Goal: Transaction & Acquisition: Book appointment/travel/reservation

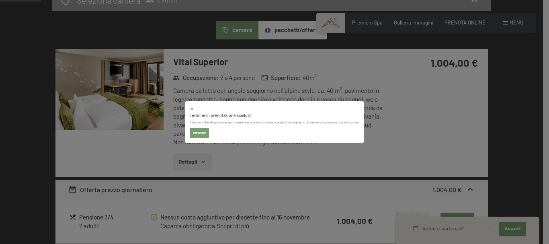
click at [200, 133] on button "Riavviare" at bounding box center [199, 133] width 19 height 10
select select "[DATE]"
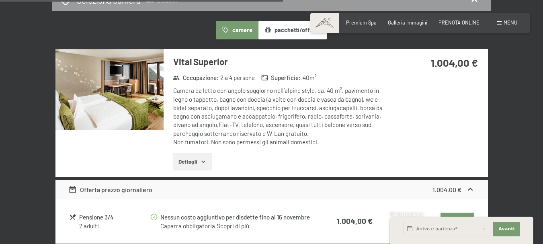
select select "[DATE]"
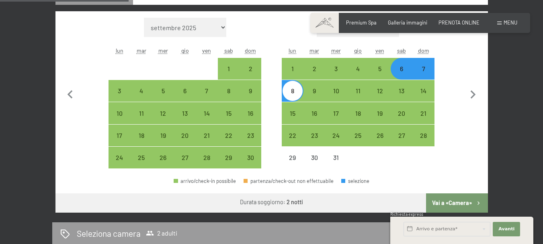
scroll to position [175, 0]
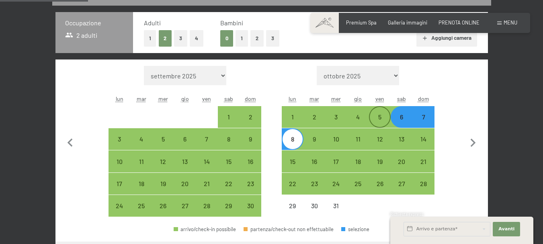
click at [382, 114] on div "5" at bounding box center [380, 124] width 20 height 20
select select "[DATE]"
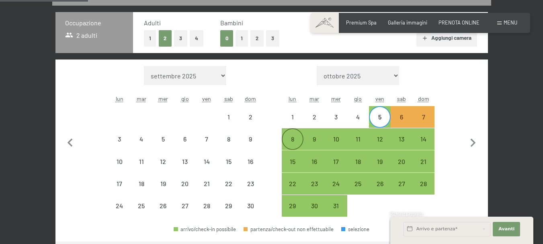
click at [292, 139] on div "8" at bounding box center [293, 146] width 20 height 20
select select "[DATE]"
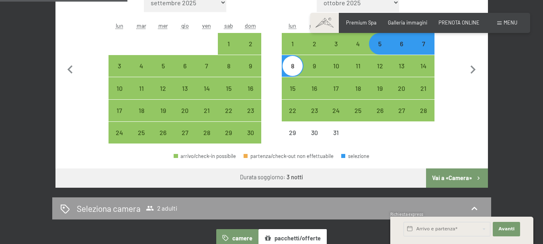
scroll to position [255, 0]
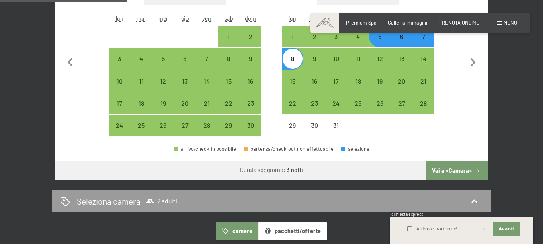
click at [449, 171] on button "Vai a «Camera»" at bounding box center [457, 170] width 62 height 19
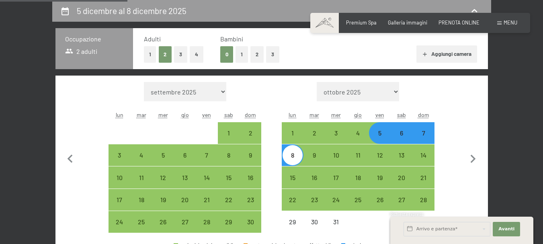
select select "[DATE]"
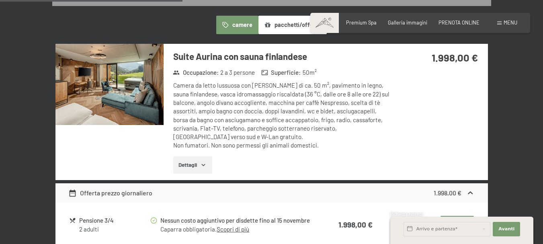
scroll to position [78, 0]
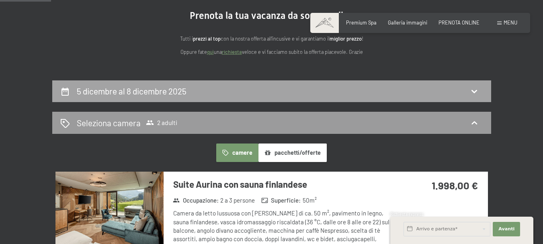
click at [350, 89] on div "5 dicembre al 8 dicembre 2025" at bounding box center [271, 91] width 423 height 12
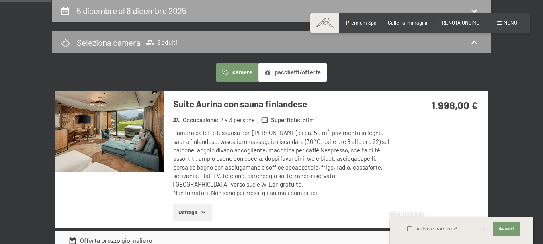
select select "[DATE]"
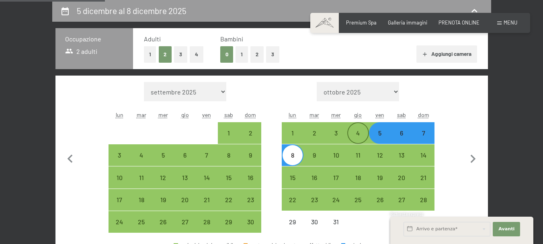
click at [357, 134] on div "4" at bounding box center [358, 140] width 20 height 20
select select "[DATE]"
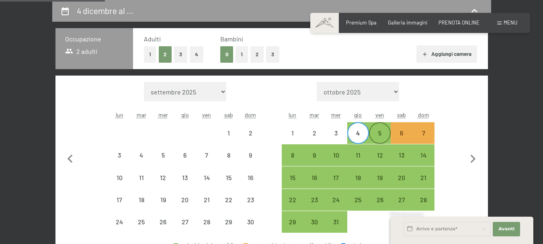
click at [382, 129] on div "5" at bounding box center [380, 133] width 20 height 20
select select "[DATE]"
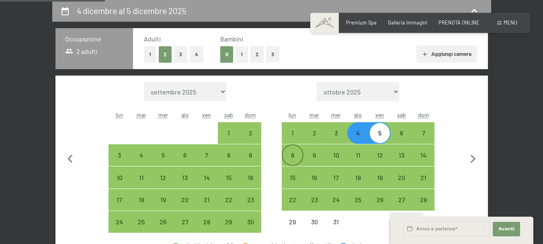
click at [291, 152] on div "8" at bounding box center [293, 162] width 20 height 20
select select "[DATE]"
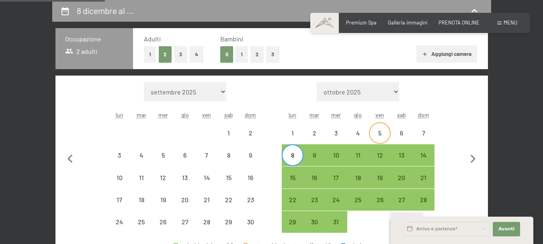
click at [381, 132] on div "5" at bounding box center [380, 140] width 20 height 20
select select "[DATE]"
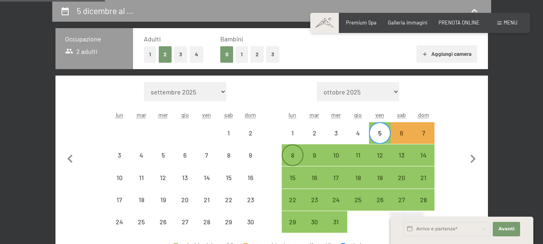
click at [290, 156] on div "8" at bounding box center [293, 162] width 20 height 20
select select "[DATE]"
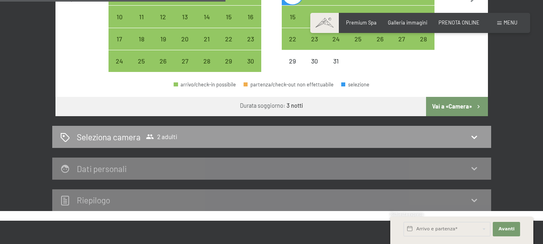
click at [457, 104] on button "Vai a «Camera»" at bounding box center [457, 106] width 62 height 19
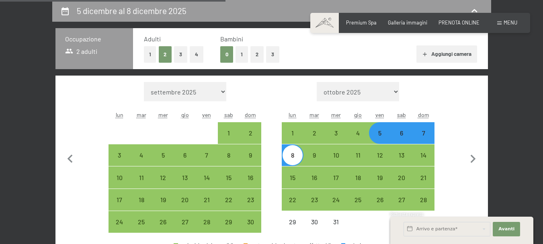
select select "[DATE]"
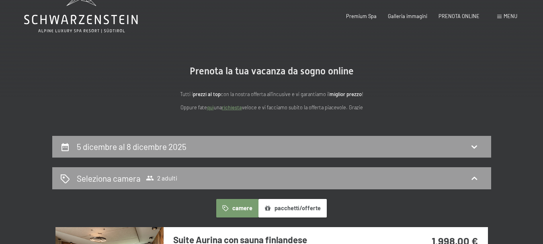
scroll to position [0, 0]
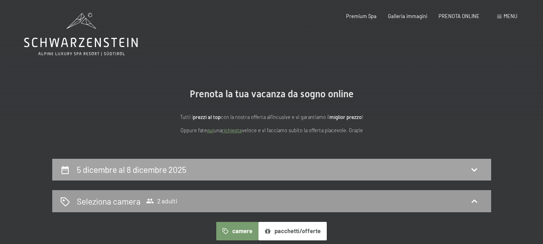
click at [336, 166] on div "5 dicembre al 8 dicembre 2025" at bounding box center [271, 170] width 423 height 12
select select "[DATE]"
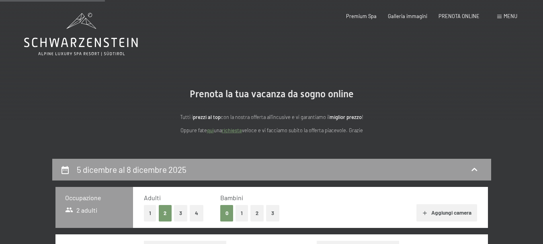
scroll to position [159, 0]
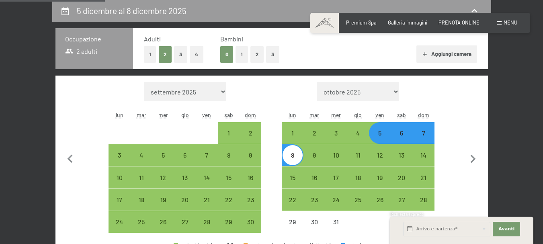
click at [401, 137] on div "6" at bounding box center [402, 140] width 20 height 20
select select "[DATE]"
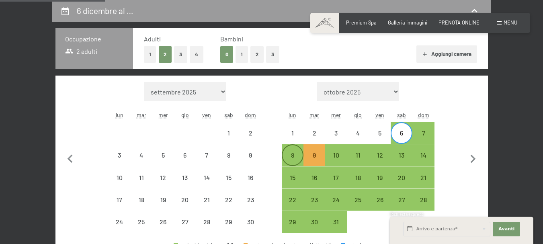
click at [289, 156] on div "8" at bounding box center [293, 162] width 20 height 20
select select "[DATE]"
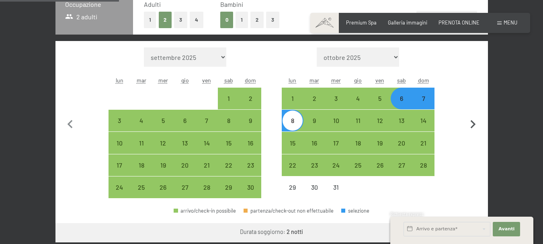
scroll to position [320, 0]
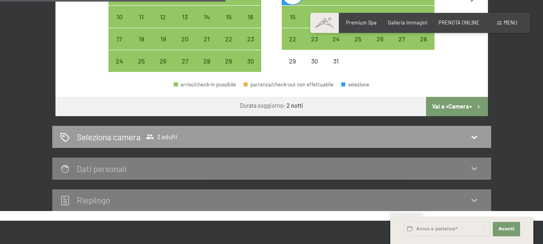
click at [455, 104] on button "Vai a «Camera»" at bounding box center [457, 106] width 62 height 19
select select "[DATE]"
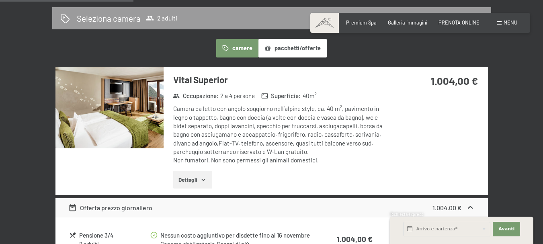
scroll to position [78, 0]
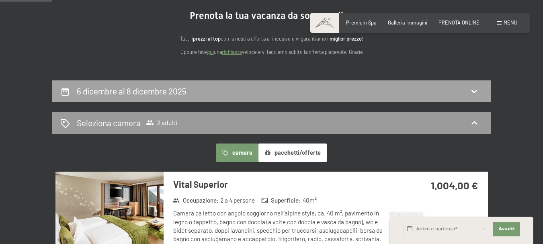
click at [373, 90] on div "6 dicembre al 8 dicembre 2025" at bounding box center [271, 91] width 423 height 12
select select "[DATE]"
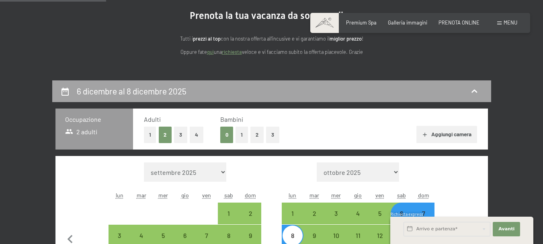
scroll to position [159, 0]
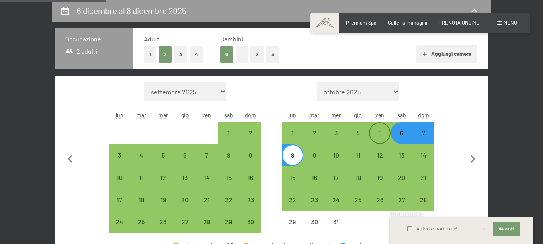
click at [383, 136] on div "5" at bounding box center [380, 140] width 20 height 20
select select "[DATE]"
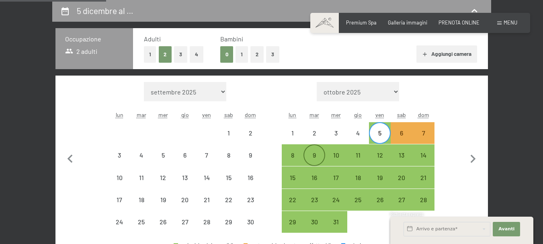
click at [315, 156] on div "9" at bounding box center [314, 162] width 20 height 20
select select "[DATE]"
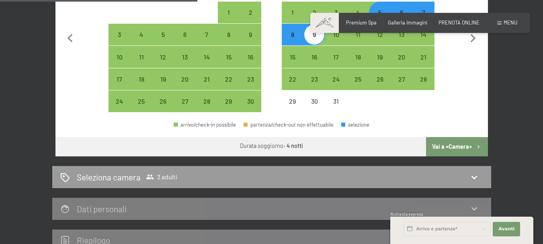
click at [445, 144] on button "Vai a «Camera»" at bounding box center [457, 146] width 62 height 19
select select "[DATE]"
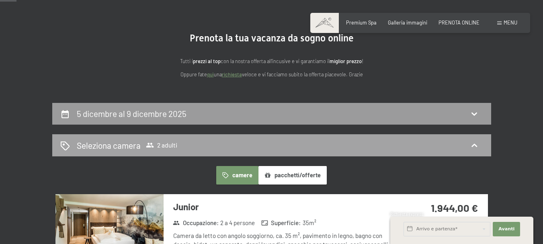
scroll to position [38, 0]
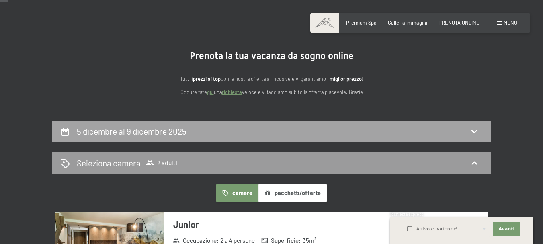
click at [402, 130] on div "5 dicembre al 9 dicembre 2025" at bounding box center [271, 131] width 423 height 12
select select "[DATE]"
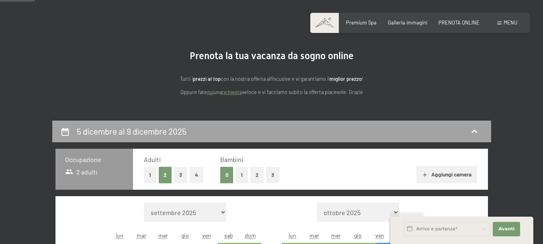
scroll to position [159, 0]
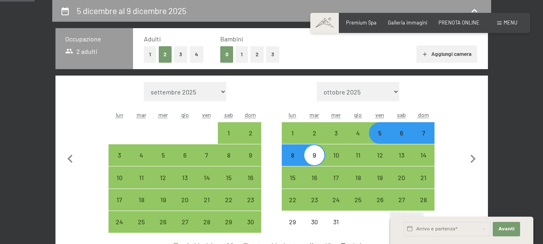
click at [404, 136] on div "6" at bounding box center [402, 140] width 20 height 20
select select "[DATE]"
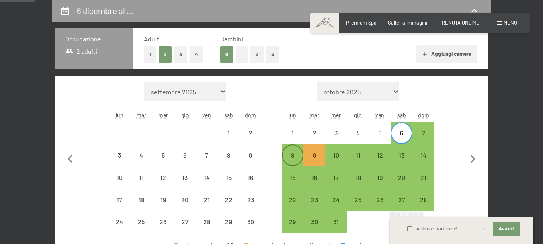
click at [287, 155] on div "8" at bounding box center [293, 162] width 20 height 20
select select "[DATE]"
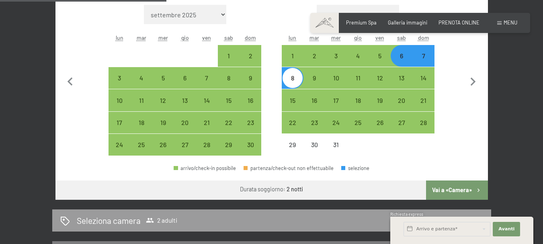
scroll to position [320, 0]
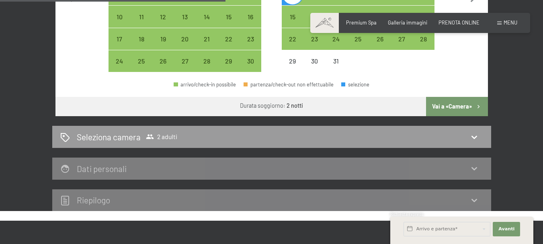
click at [445, 108] on button "Vai a «Camera»" at bounding box center [457, 106] width 62 height 19
select select "[DATE]"
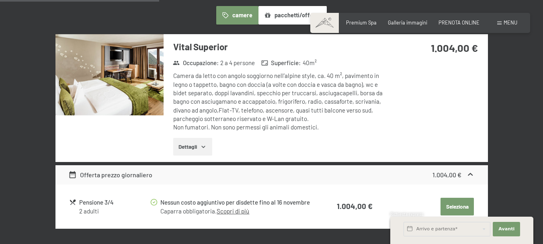
scroll to position [241, 0]
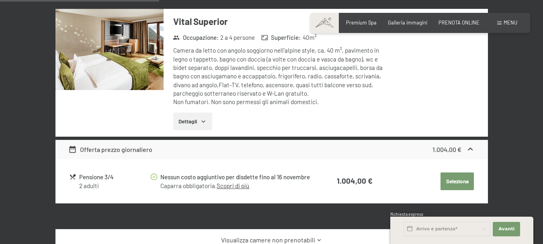
click at [191, 119] on button "Dettagli" at bounding box center [192, 122] width 39 height 18
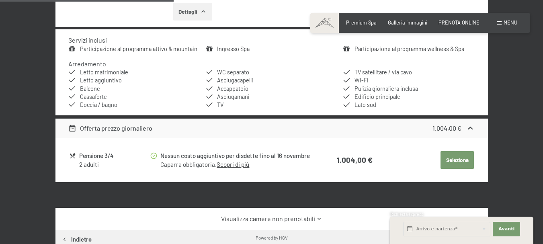
scroll to position [362, 0]
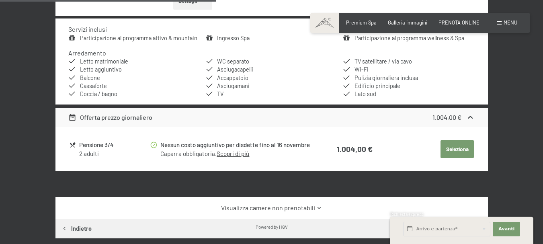
click at [243, 157] on link "Scopri di più" at bounding box center [233, 153] width 33 height 7
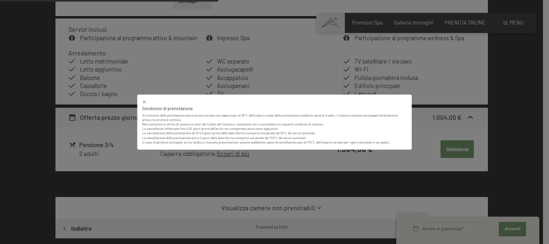
click at [528, 78] on div "Condizioni di prenotazione Al momento della prenotazione dovrà essere versata u…" at bounding box center [274, 122] width 549 height 244
